Goal: Information Seeking & Learning: Learn about a topic

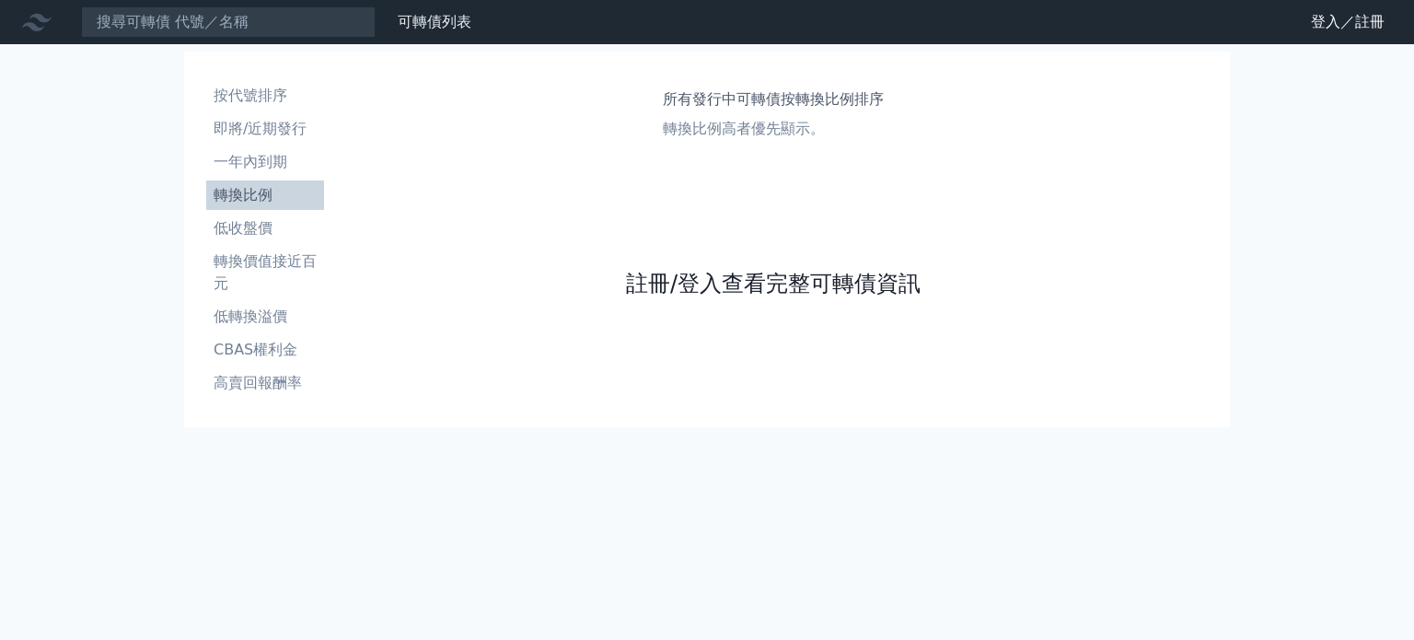
click at [835, 289] on link "註冊/登入查看完整可轉債資訊" at bounding box center [773, 283] width 295 height 29
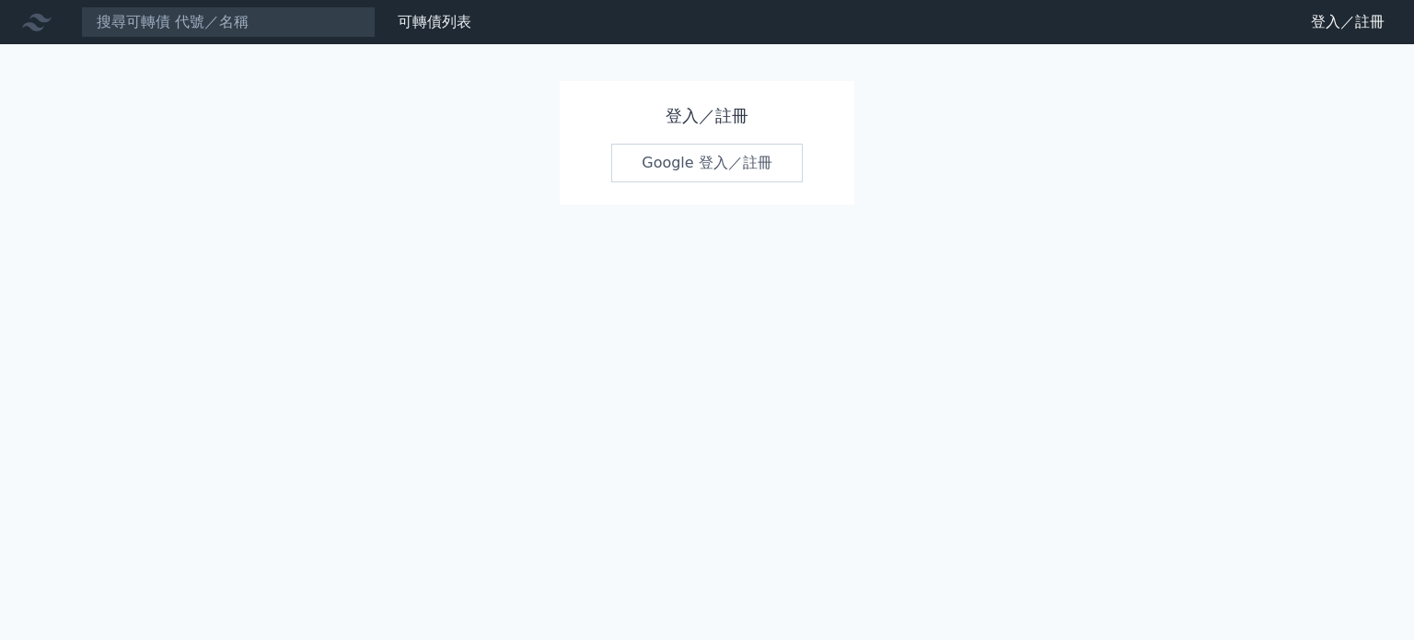
click at [726, 184] on div "登入／註冊 Google 登入／註冊" at bounding box center [707, 142] width 295 height 123
click at [729, 165] on link "Google 登入／註冊" at bounding box center [707, 163] width 192 height 39
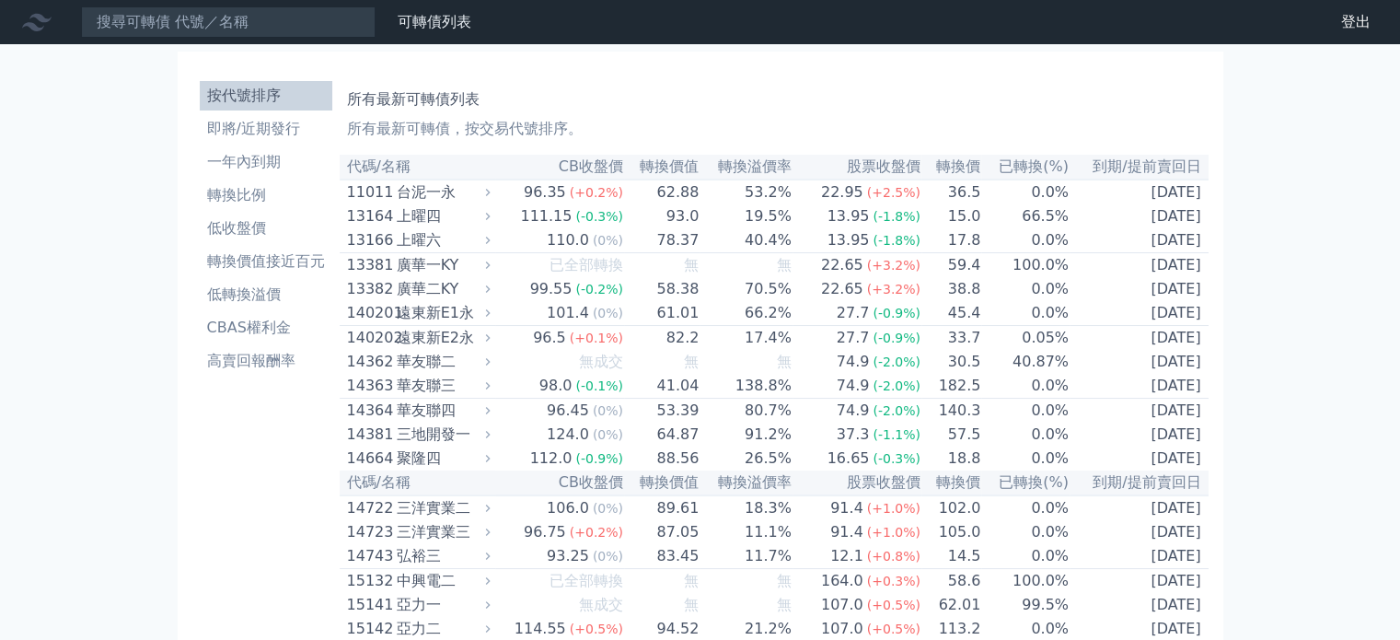
click at [494, 195] on icon at bounding box center [488, 192] width 12 height 12
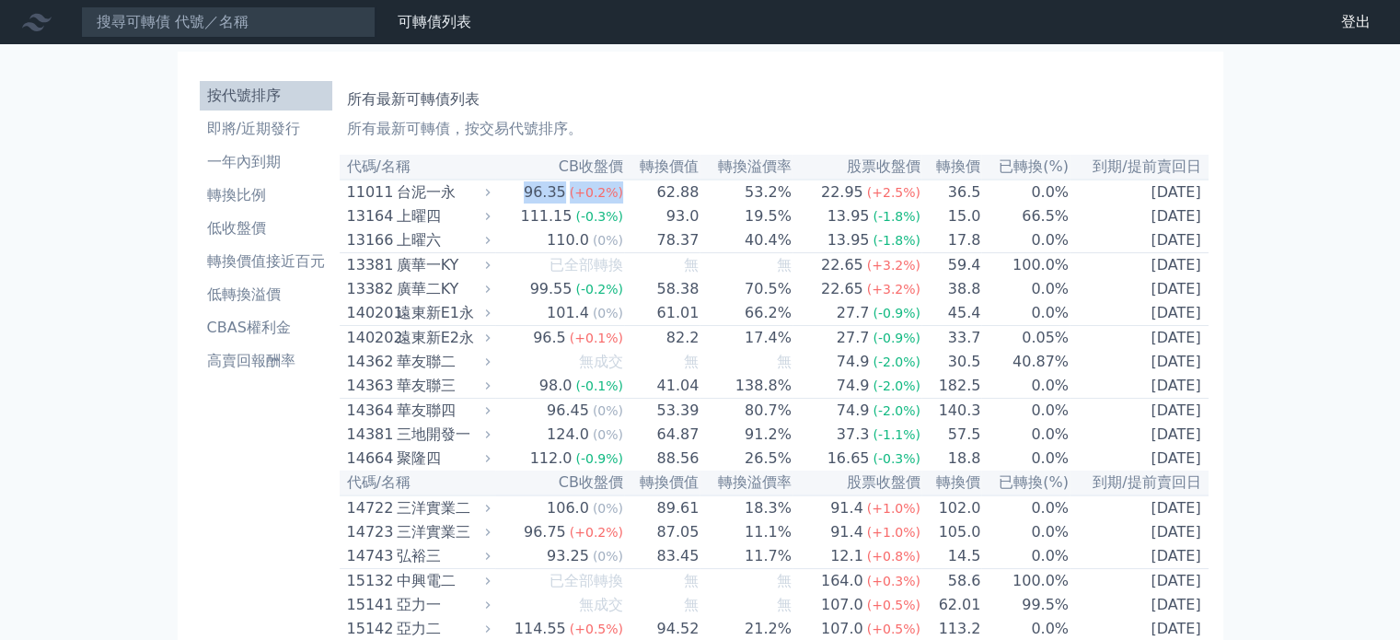
click at [494, 195] on icon at bounding box center [488, 192] width 12 height 12
click at [493, 198] on icon at bounding box center [488, 192] width 12 height 12
click at [423, 25] on link "可轉債列表" at bounding box center [435, 21] width 74 height 17
click at [0, 0] on link "財務數據" at bounding box center [0, 0] width 0 height 0
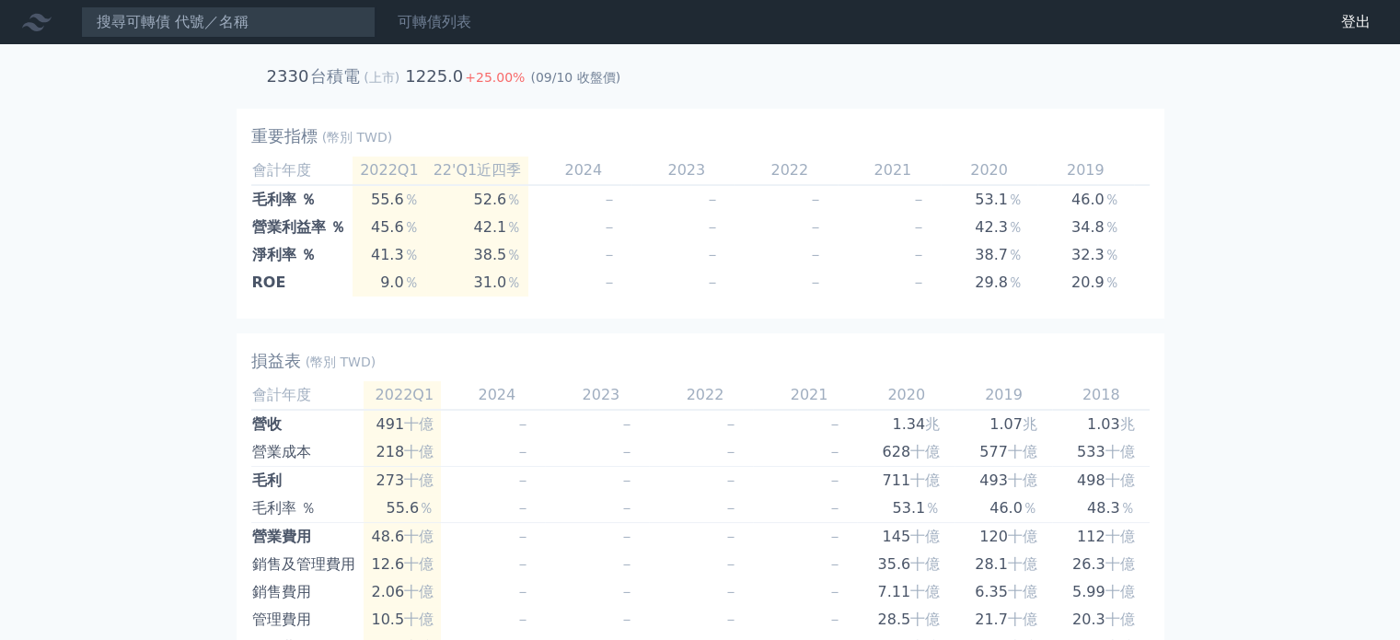
click at [436, 16] on link "可轉債列表" at bounding box center [435, 21] width 74 height 17
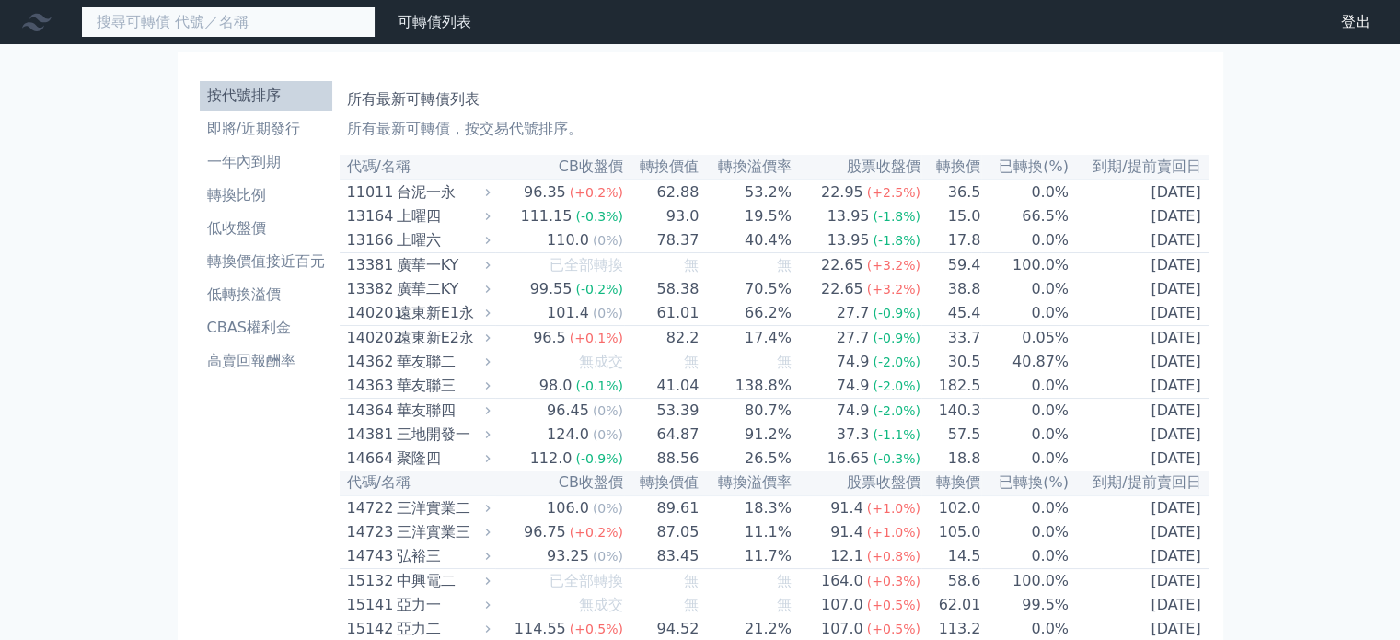
click at [296, 20] on input at bounding box center [228, 21] width 295 height 31
type input "1609"
click at [0, 0] on link "財務數據" at bounding box center [0, 0] width 0 height 0
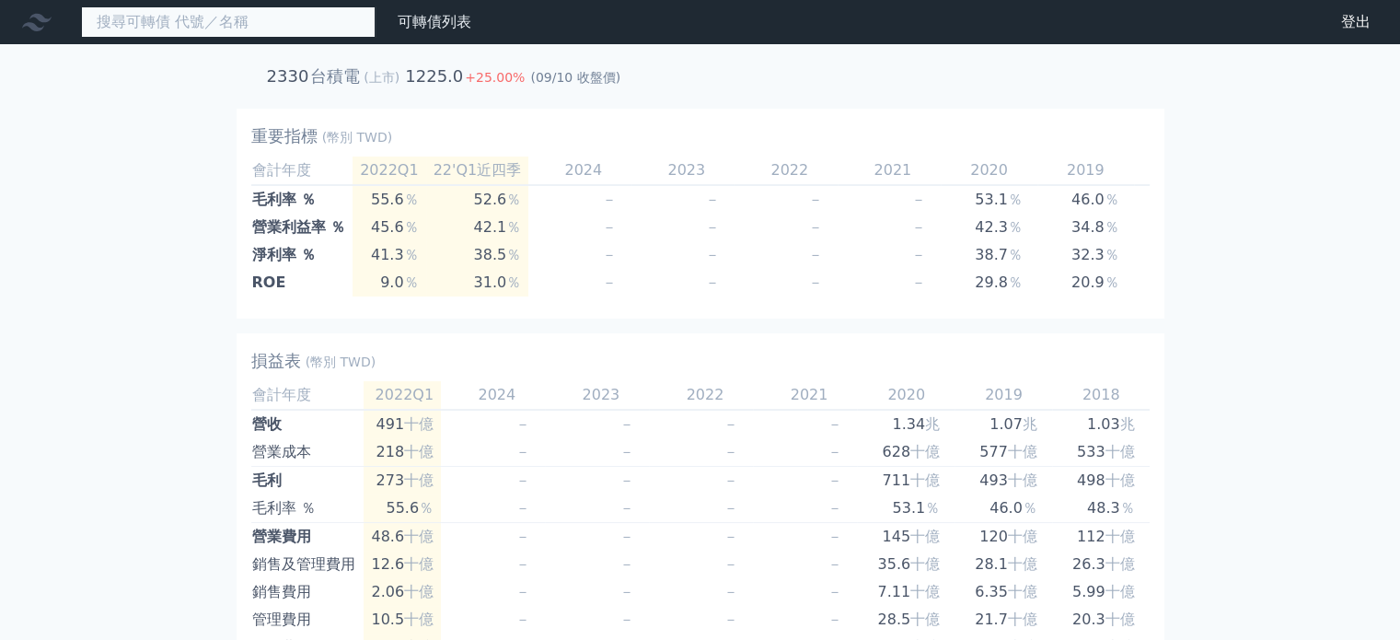
click at [319, 10] on input at bounding box center [228, 21] width 295 height 31
type input "1609"
click at [320, 16] on input "1609" at bounding box center [228, 21] width 295 height 31
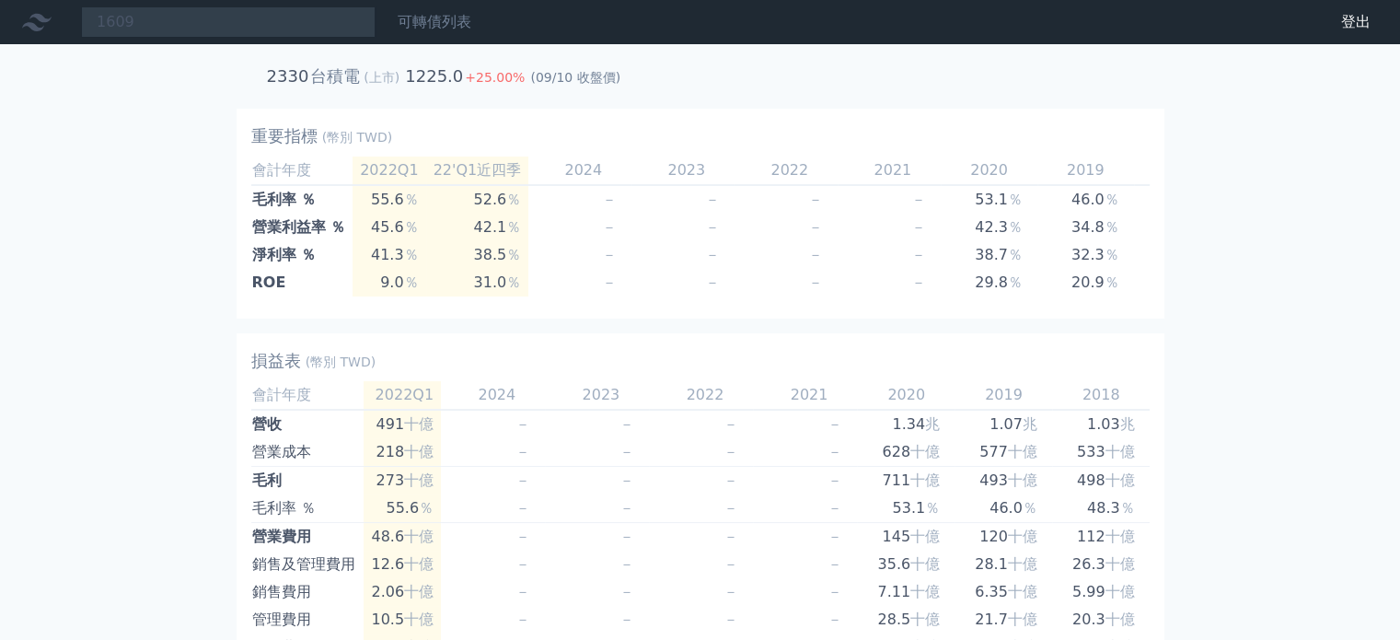
click at [420, 13] on link "可轉債列表" at bounding box center [435, 21] width 74 height 17
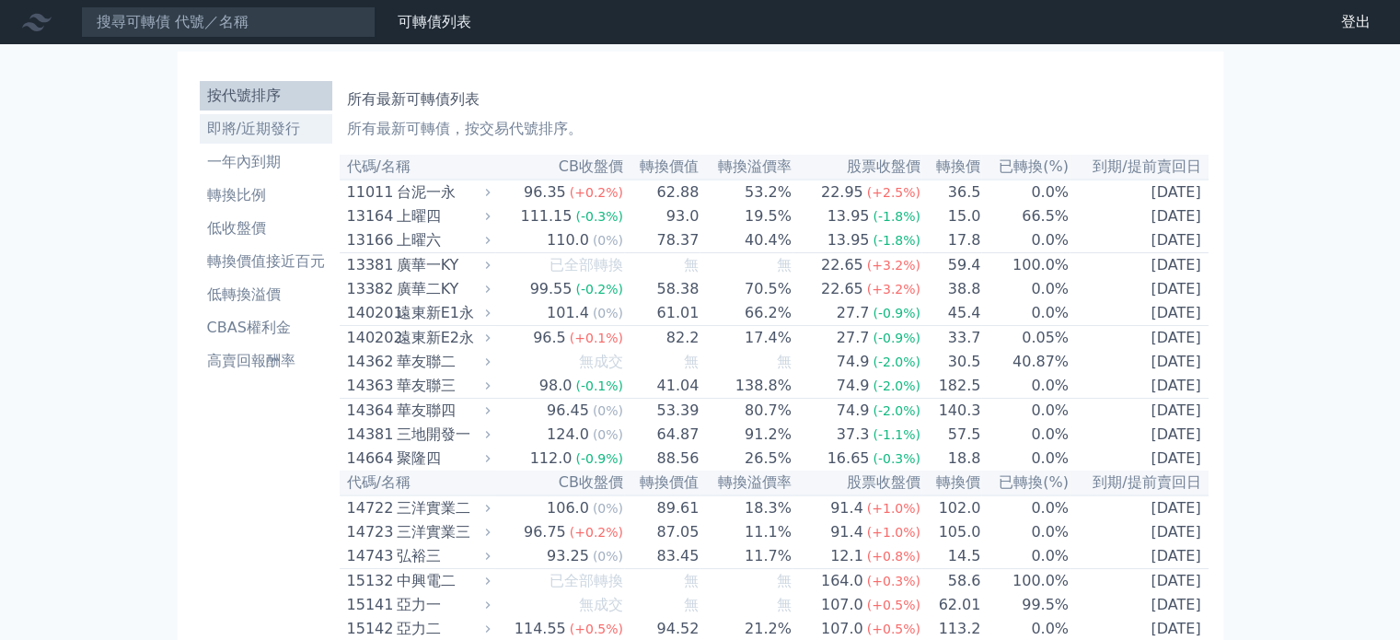
click at [229, 131] on li "即將/近期發行" at bounding box center [266, 129] width 133 height 22
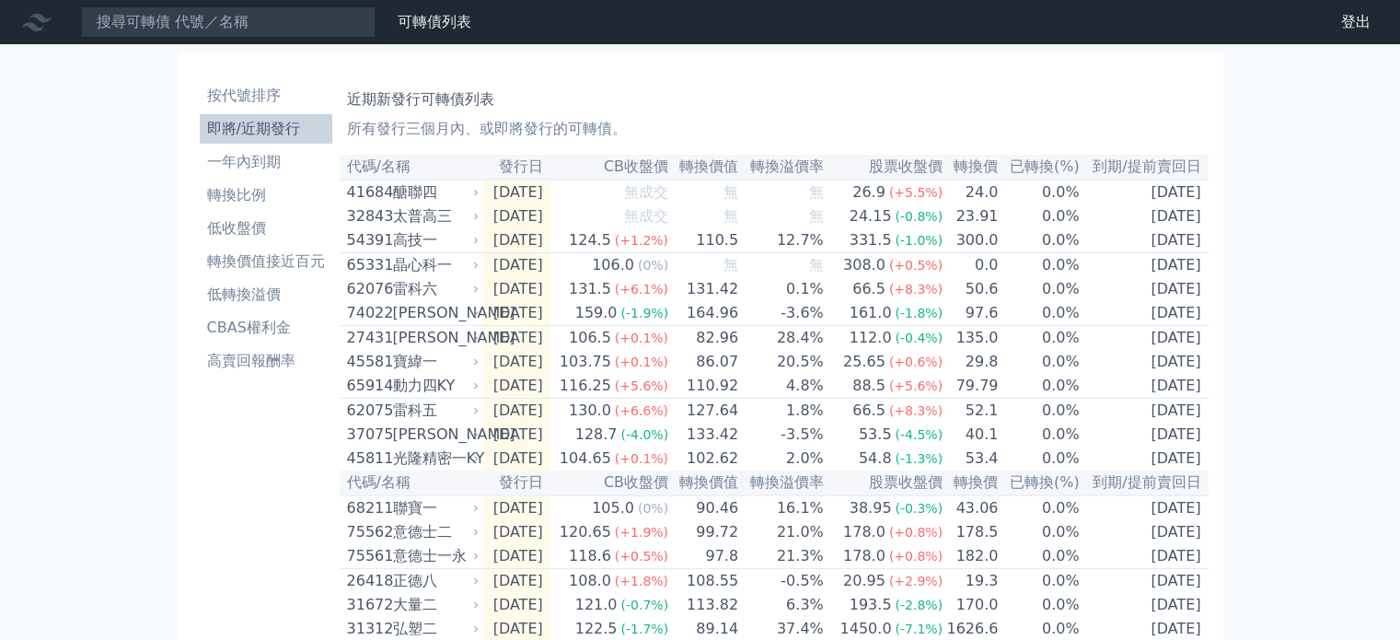
click at [432, 191] on div "醣聯四" at bounding box center [434, 192] width 83 height 22
click at [232, 85] on li "按代號排序" at bounding box center [266, 96] width 133 height 22
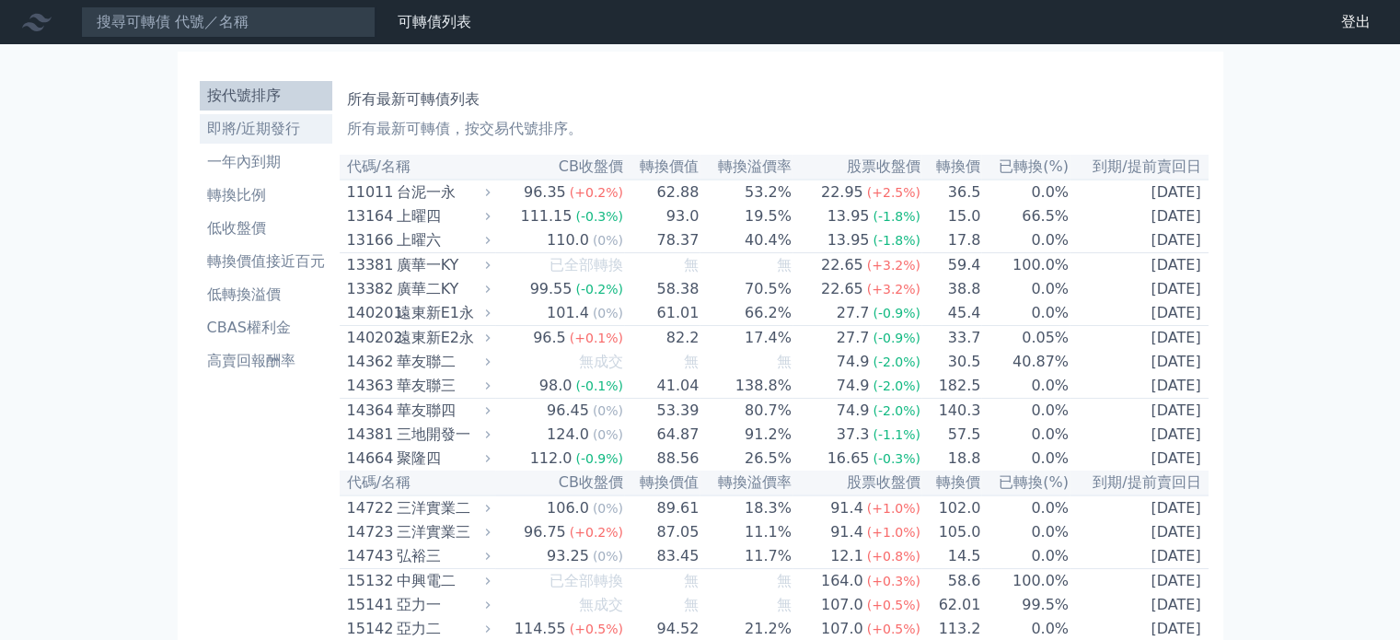
click at [255, 128] on li "即將/近期發行" at bounding box center [266, 129] width 133 height 22
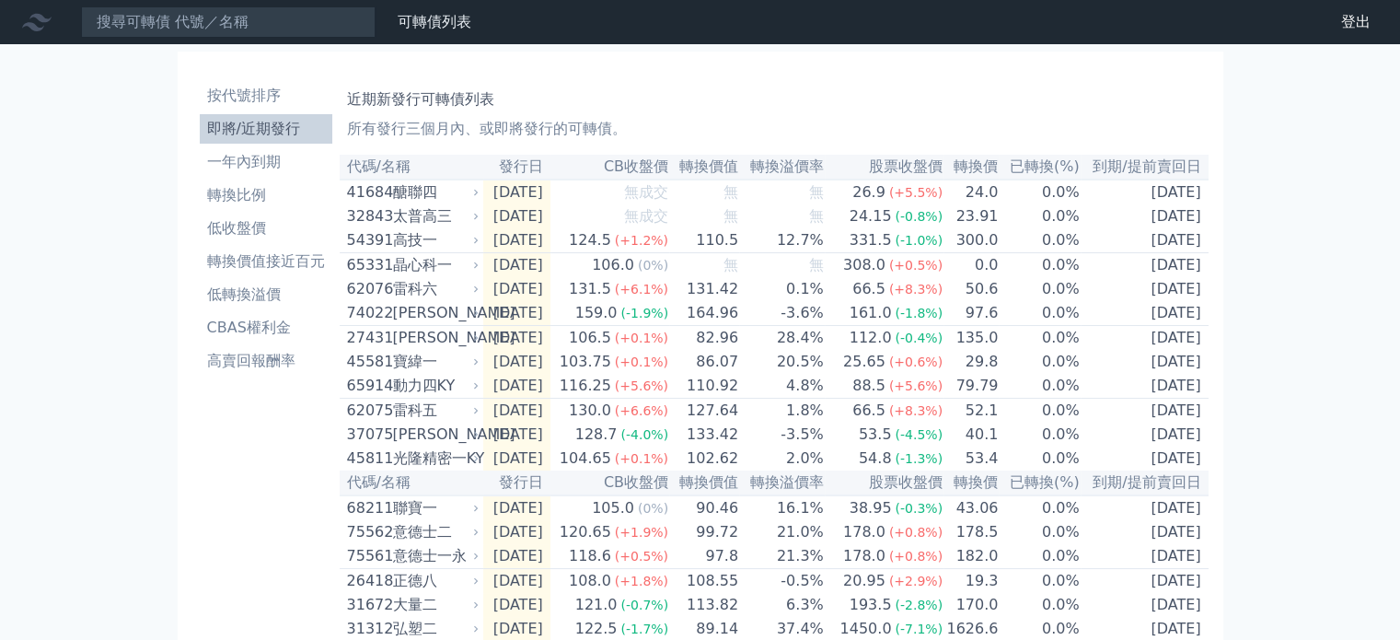
drag, startPoint x: 389, startPoint y: 237, endPoint x: 114, endPoint y: 409, distance: 323.9
click at [114, 409] on div "可轉債列表 財務數據 可轉債列表 財務數據 登出 登出 按代號排序 即將/近期發行 一年內到期 轉換比例 低收盤價 轉換價值接近百元 低轉換溢價" at bounding box center [700, 651] width 1400 height 1302
click at [255, 163] on li "一年內到期" at bounding box center [266, 162] width 133 height 22
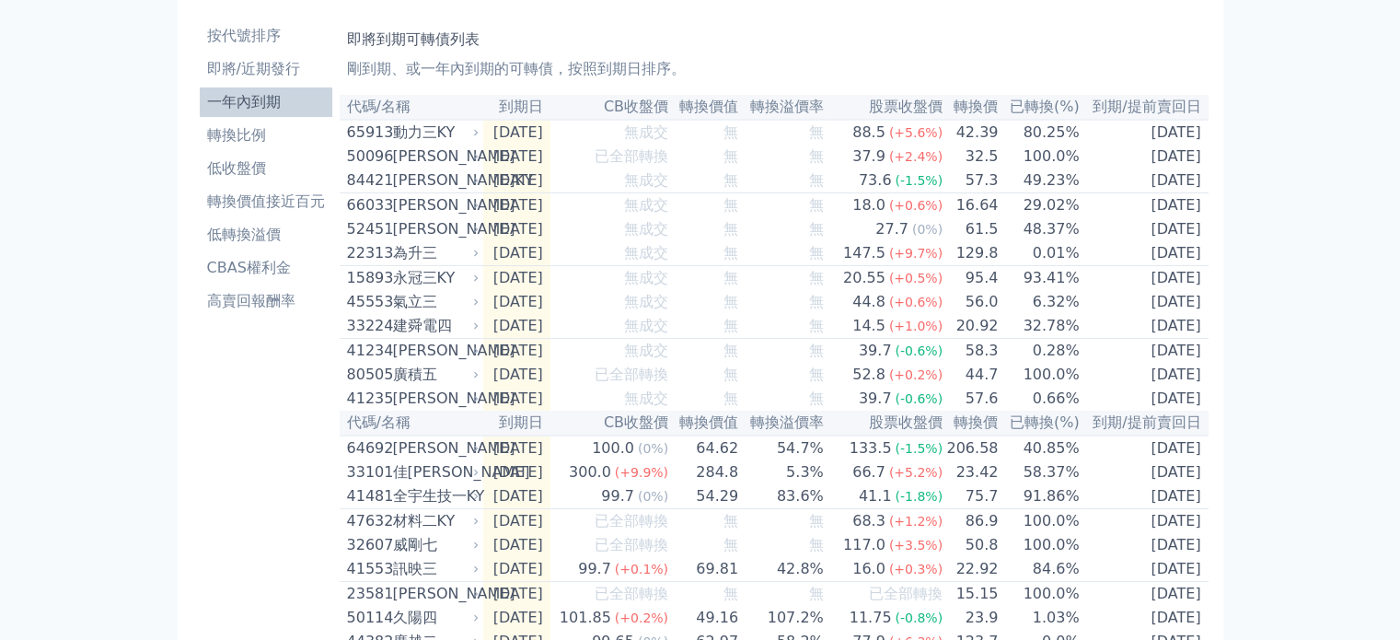
scroll to position [92, 0]
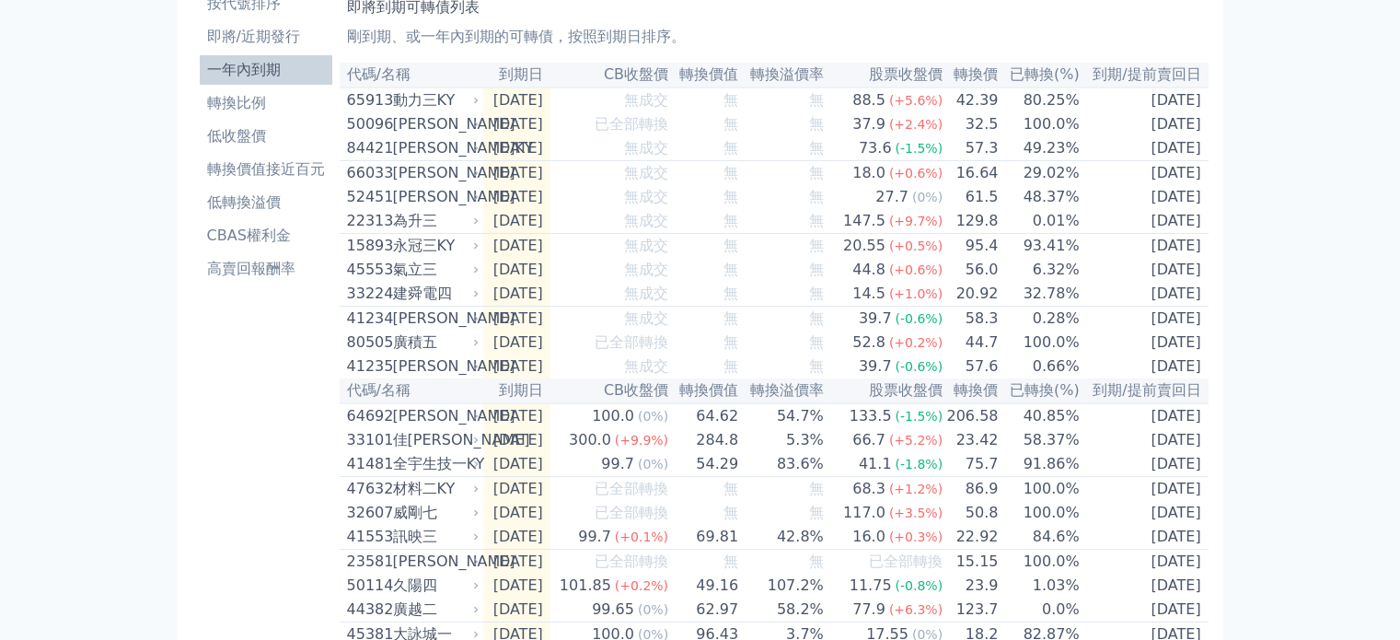
click at [420, 451] on div "佳[PERSON_NAME]" at bounding box center [434, 440] width 83 height 22
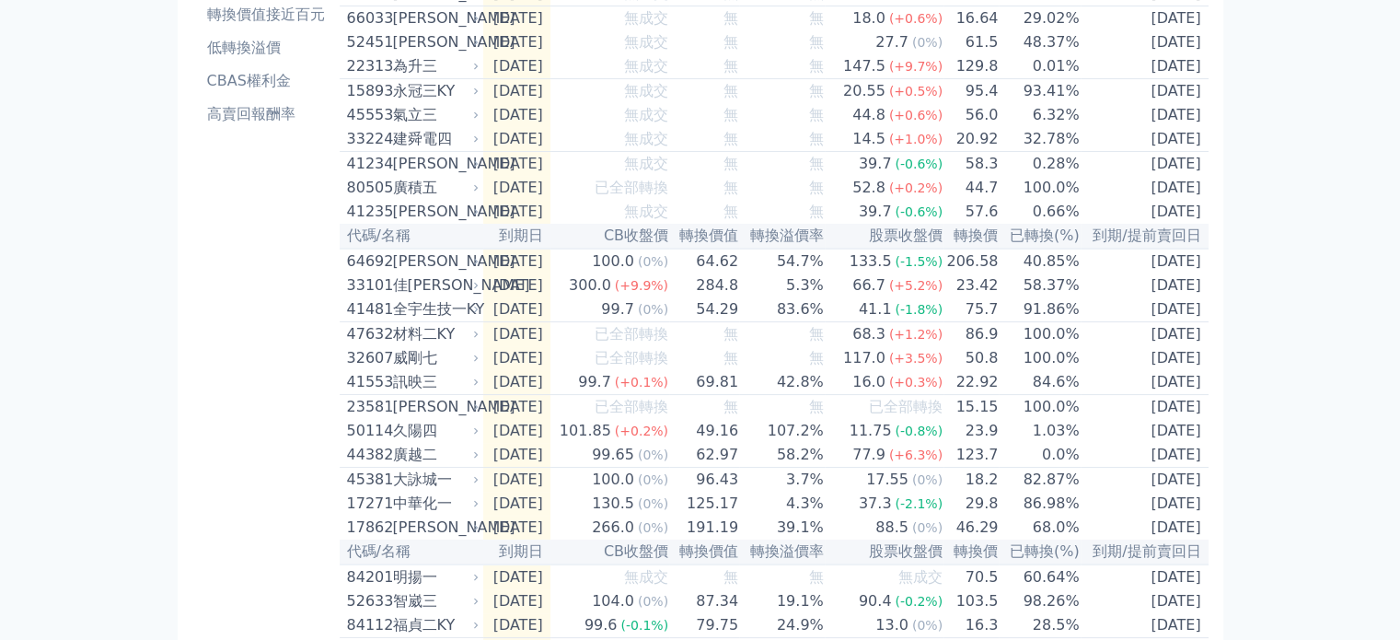
scroll to position [0, 0]
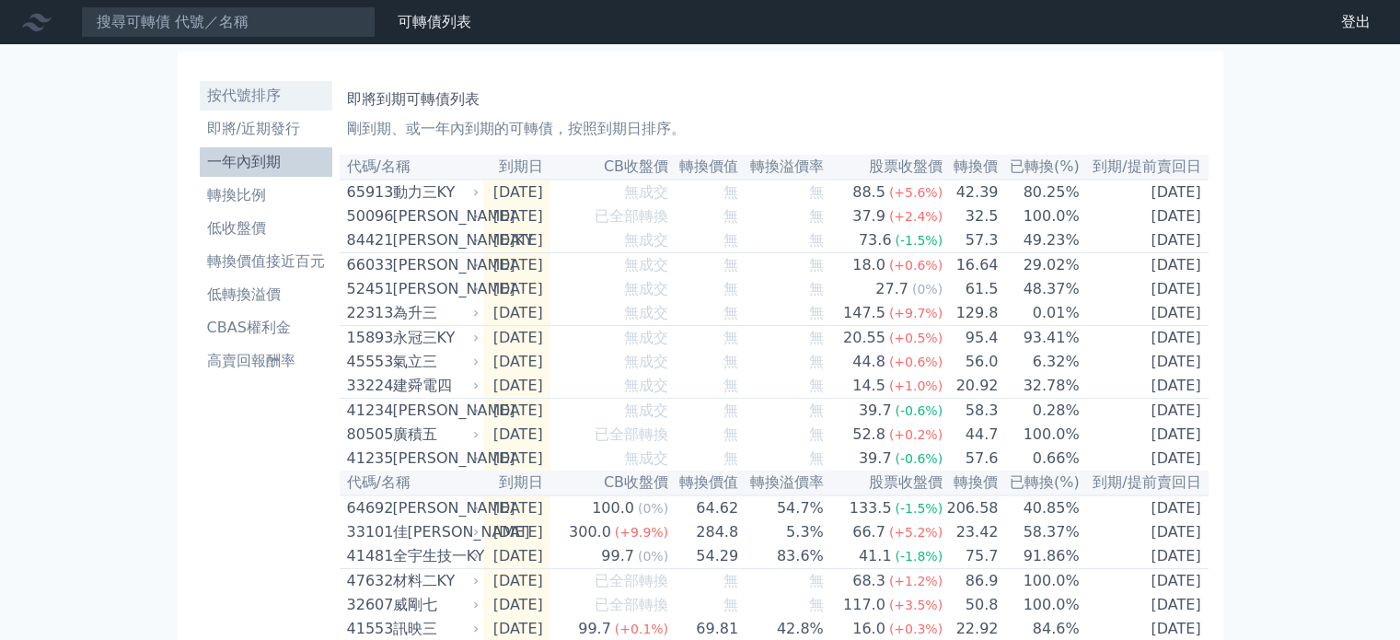
click at [259, 98] on li "按代號排序" at bounding box center [266, 96] width 133 height 22
